Goal: Find specific page/section: Find specific page/section

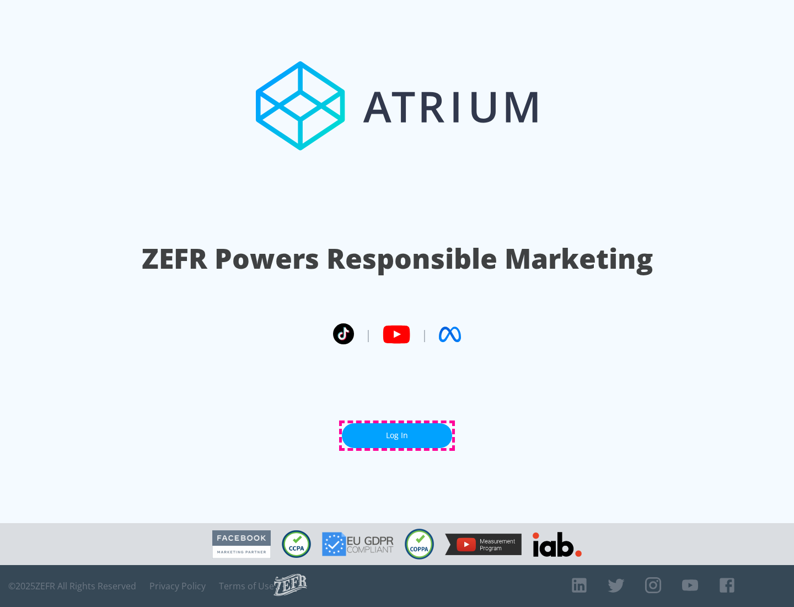
click at [397, 435] on link "Log In" at bounding box center [397, 435] width 110 height 25
